Goal: Find specific fact: Find specific fact

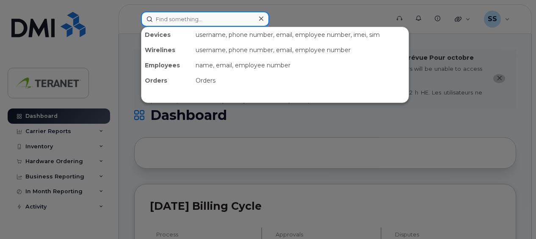
click at [179, 17] on input at bounding box center [205, 18] width 128 height 15
paste input "204) 451-1283"
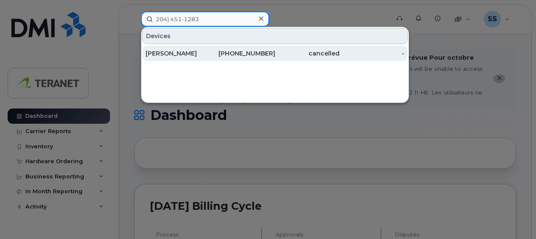
type input "204) 451-1283"
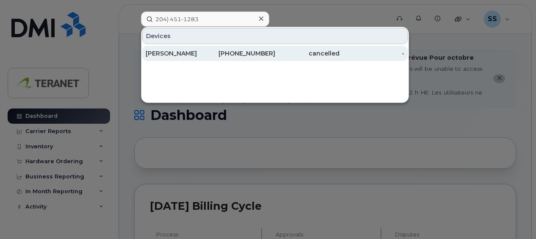
click at [180, 50] on div "[PERSON_NAME]" at bounding box center [178, 53] width 65 height 8
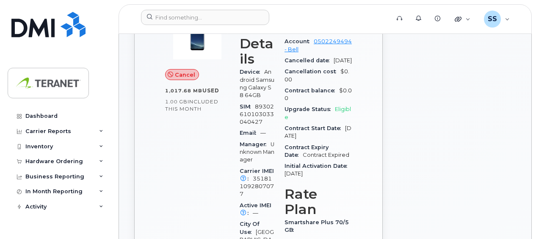
scroll to position [296, 0]
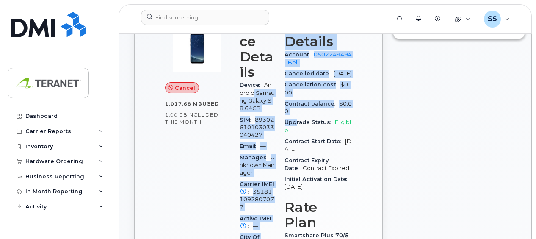
drag, startPoint x: 242, startPoint y: 91, endPoint x: 311, endPoint y: 166, distance: 102.4
click at [311, 166] on div "Device Details Device Android Samsung Galaxy S8 64GB SIM [TECHNICAL_ID] Email —…" at bounding box center [295, 185] width 122 height 343
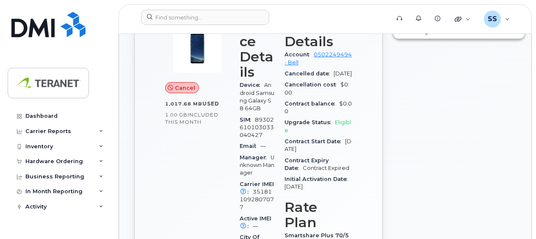
drag, startPoint x: 311, startPoint y: 166, endPoint x: 372, endPoint y: 166, distance: 60.1
click at [372, 166] on div "[PHONE_NUMBER] Last updated [DATE] Cancel 1,017.68 MB  used 1.00 GB  included t…" at bounding box center [258, 183] width 248 height 444
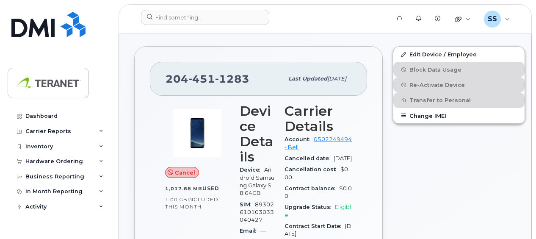
scroll to position [0, 0]
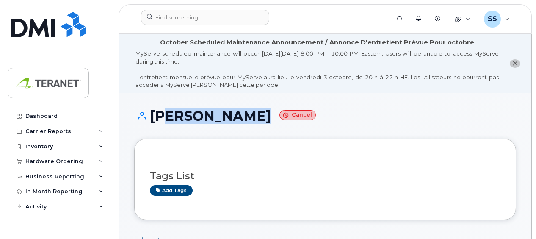
drag, startPoint x: 167, startPoint y: 117, endPoint x: 254, endPoint y: 118, distance: 87.2
click at [254, 118] on h1 "[PERSON_NAME] Cancel" at bounding box center [325, 115] width 382 height 15
click at [255, 118] on h1 "[PERSON_NAME] Cancel" at bounding box center [325, 115] width 382 height 15
click at [245, 121] on h1 "[PERSON_NAME] Cancel" at bounding box center [325, 115] width 382 height 15
drag, startPoint x: 165, startPoint y: 116, endPoint x: 250, endPoint y: 113, distance: 84.3
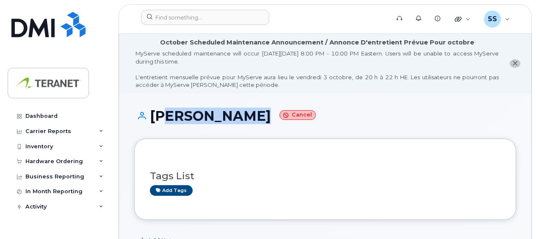
click at [250, 113] on h1 "[PERSON_NAME] Cancel" at bounding box center [325, 115] width 382 height 15
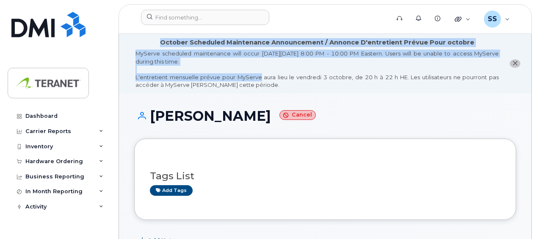
drag, startPoint x: 168, startPoint y: 41, endPoint x: 256, endPoint y: 81, distance: 96.8
click at [256, 81] on div "October Scheduled Maintenance Announcement / Annonce D'entretient Prévue Pour o…" at bounding box center [316, 63] width 363 height 51
click at [256, 80] on div "MyServe scheduled maintenance will occur [DATE][DATE] 8:00 PM - 10:00 PM Easter…" at bounding box center [316, 69] width 363 height 39
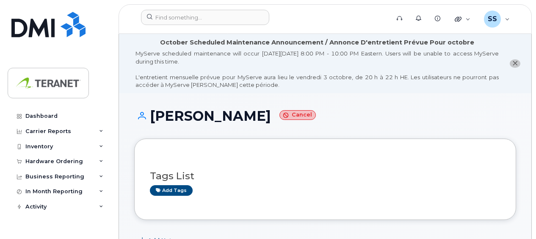
click at [250, 84] on div "MyServe scheduled maintenance will occur [DATE][DATE] 8:00 PM - 10:00 PM Easter…" at bounding box center [316, 69] width 363 height 39
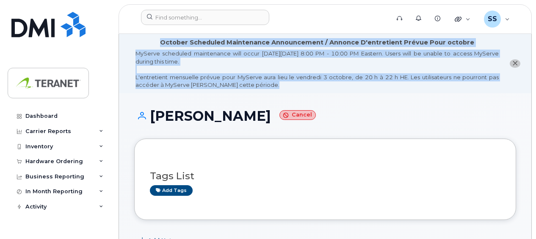
drag, startPoint x: 249, startPoint y: 84, endPoint x: 167, endPoint y: 43, distance: 91.6
click at [167, 43] on div "October Scheduled Maintenance Announcement / Annonce D'entretient Prévue Pour o…" at bounding box center [316, 63] width 363 height 51
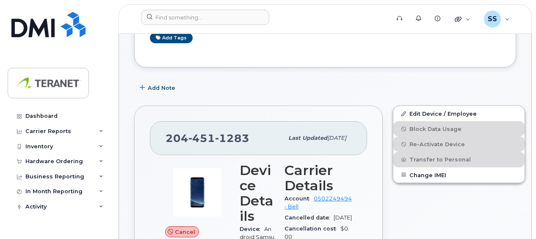
scroll to position [212, 0]
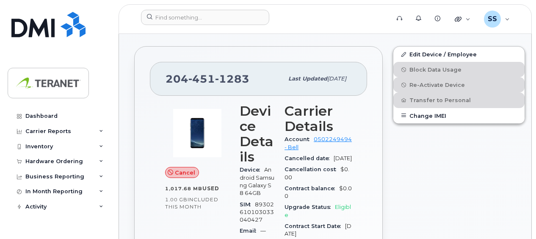
click at [312, 65] on div "[PHONE_NUMBER] Last updated [DATE]" at bounding box center [258, 79] width 217 height 34
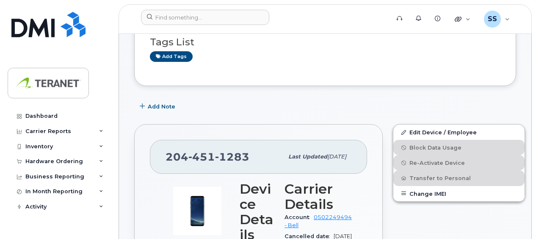
scroll to position [0, 0]
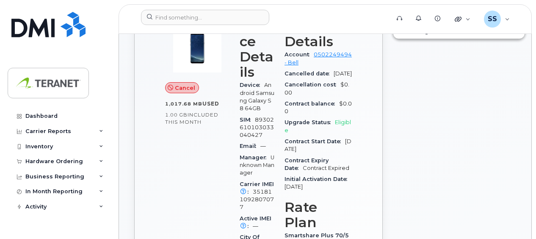
scroll to position [127, 0]
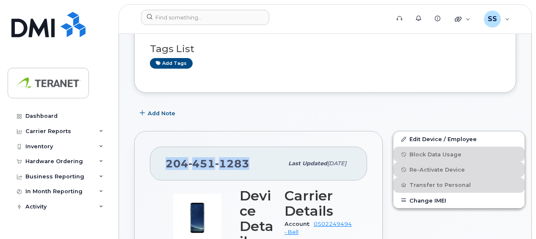
drag, startPoint x: 167, startPoint y: 164, endPoint x: 251, endPoint y: 164, distance: 84.2
click at [251, 164] on div "[PHONE_NUMBER]" at bounding box center [224, 163] width 118 height 18
copy span "[PHONE_NUMBER]"
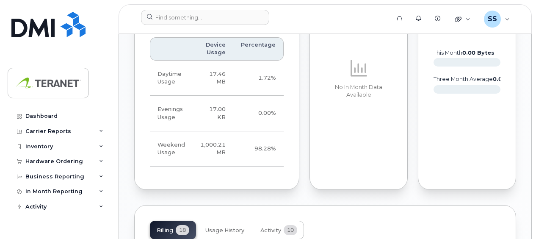
scroll to position [931, 0]
